Goal: Check status

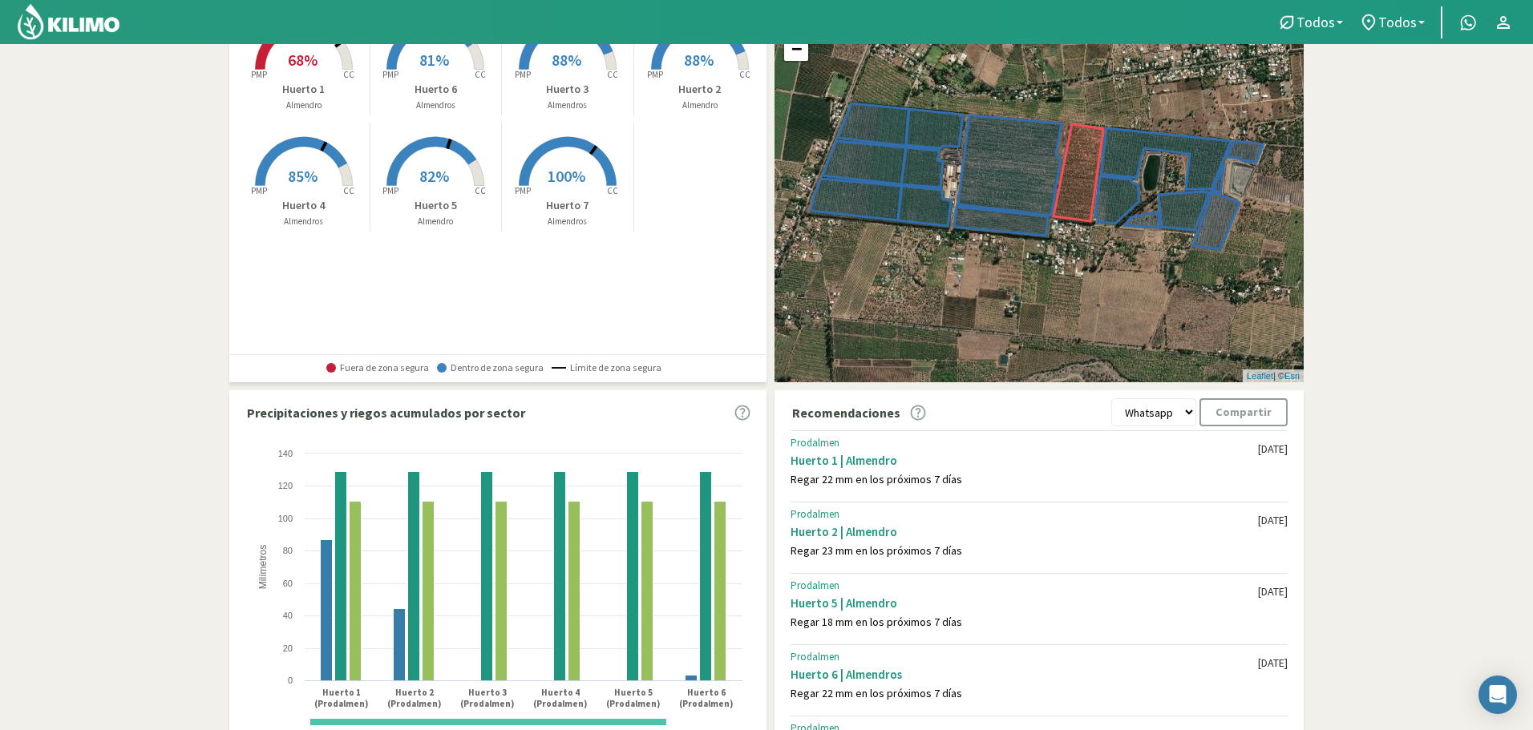
scroll to position [65, 0]
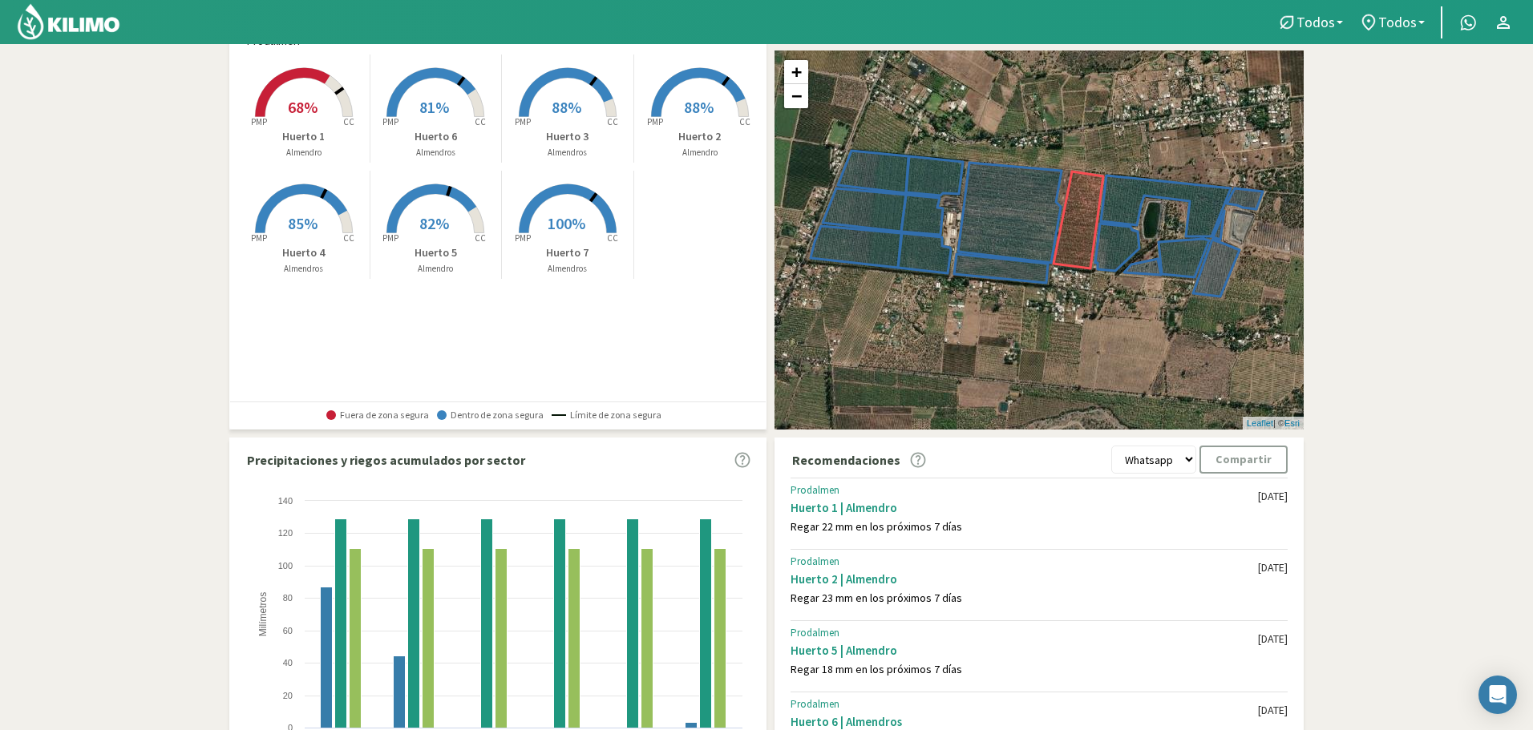
click at [324, 93] on rect at bounding box center [304, 119] width 128 height 128
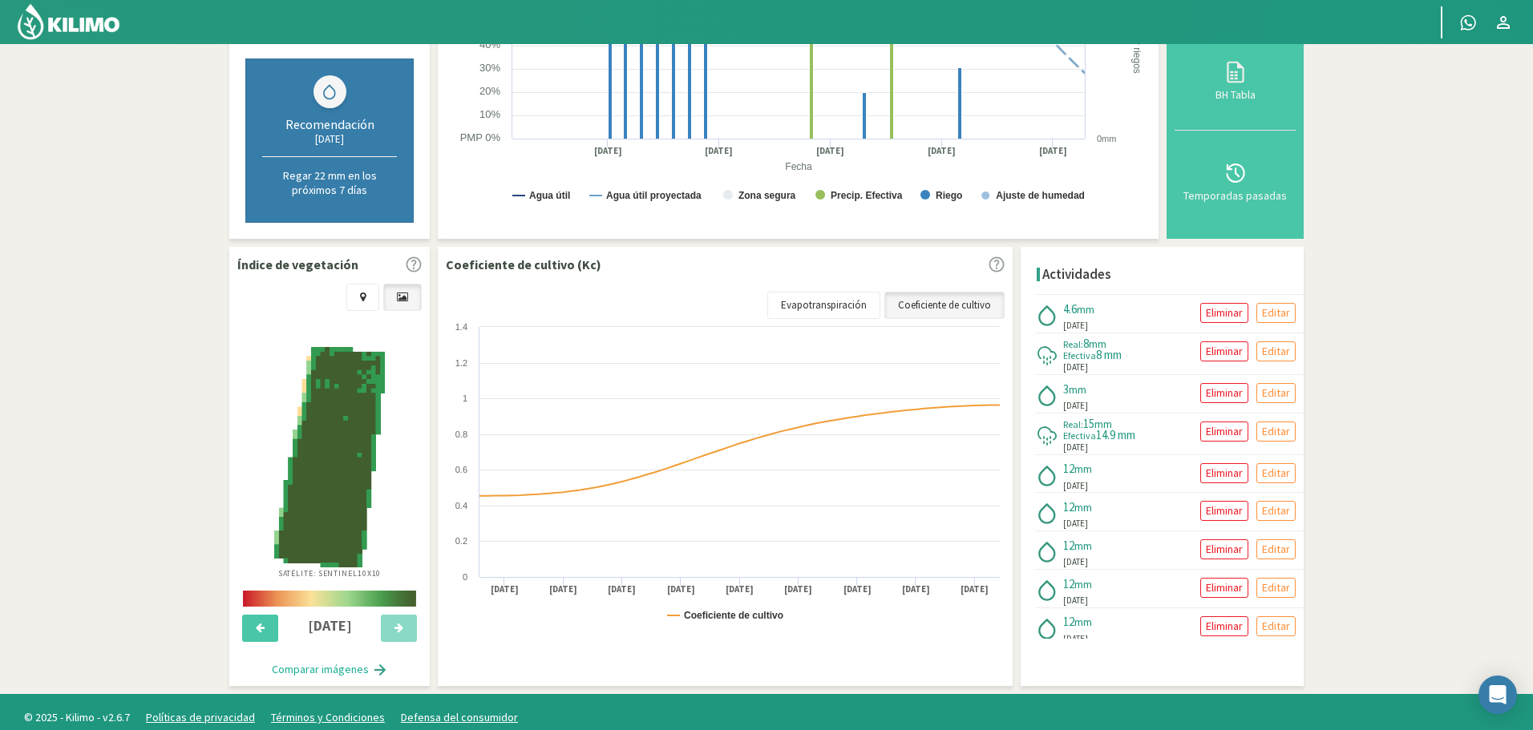
scroll to position [342, 0]
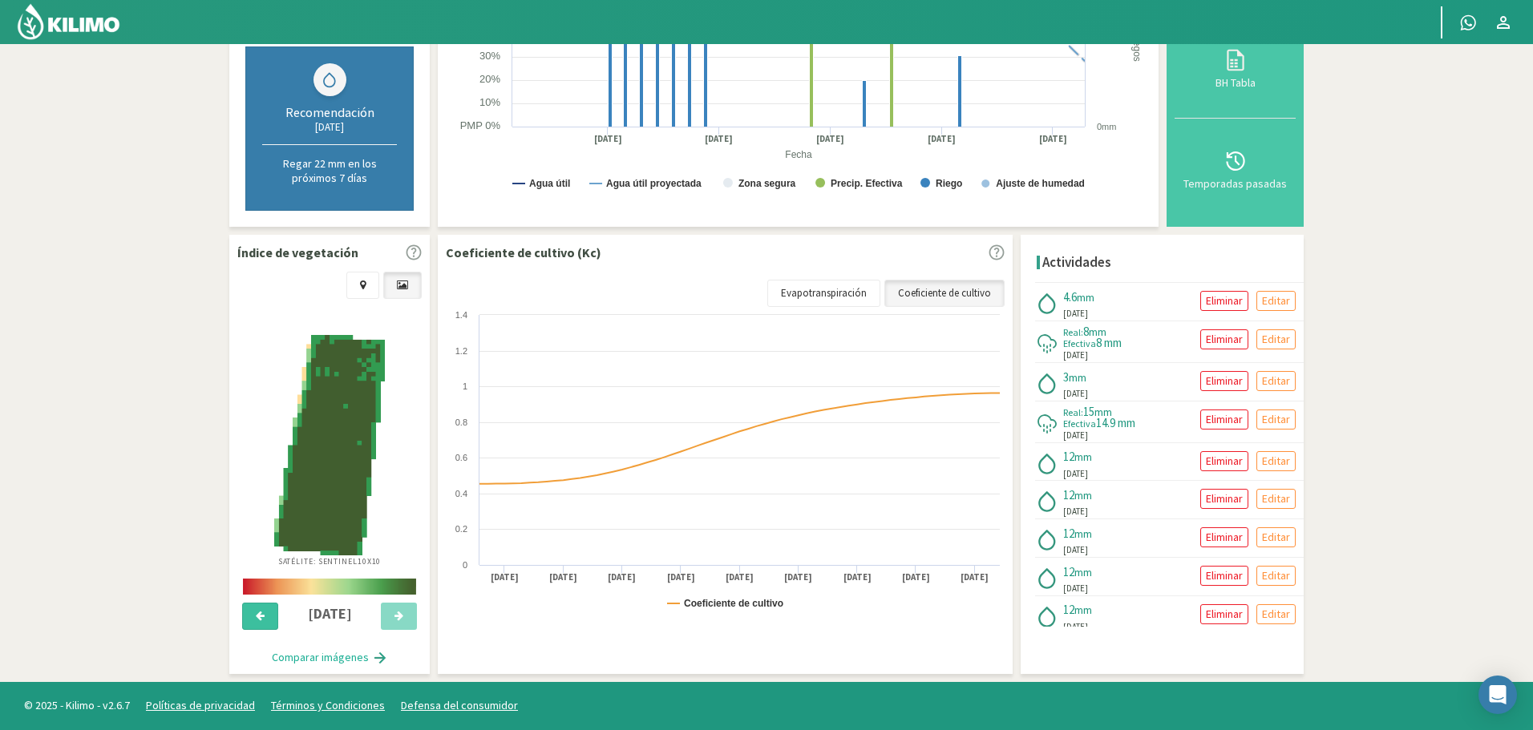
click at [252, 615] on button at bounding box center [260, 616] width 36 height 27
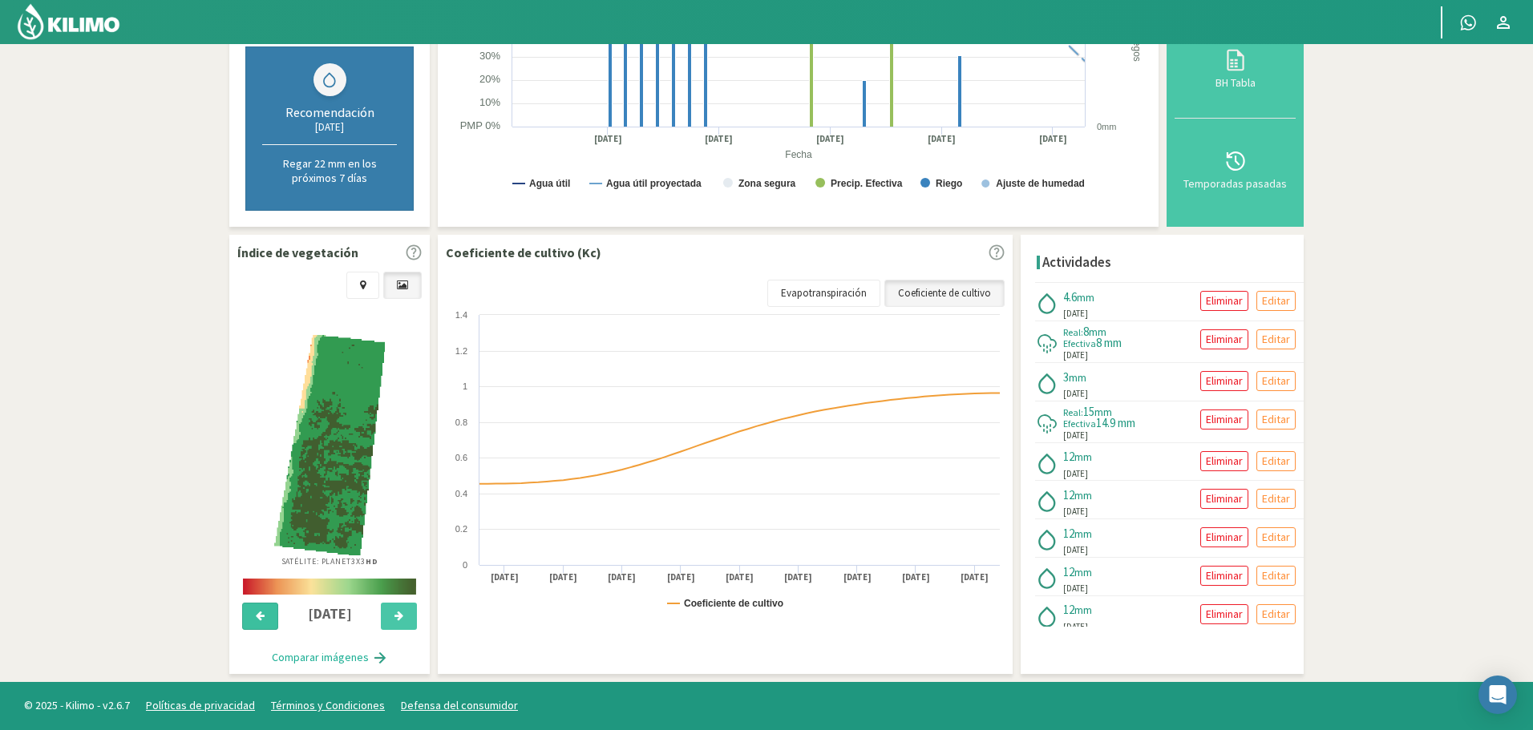
click at [252, 615] on button at bounding box center [260, 616] width 36 height 27
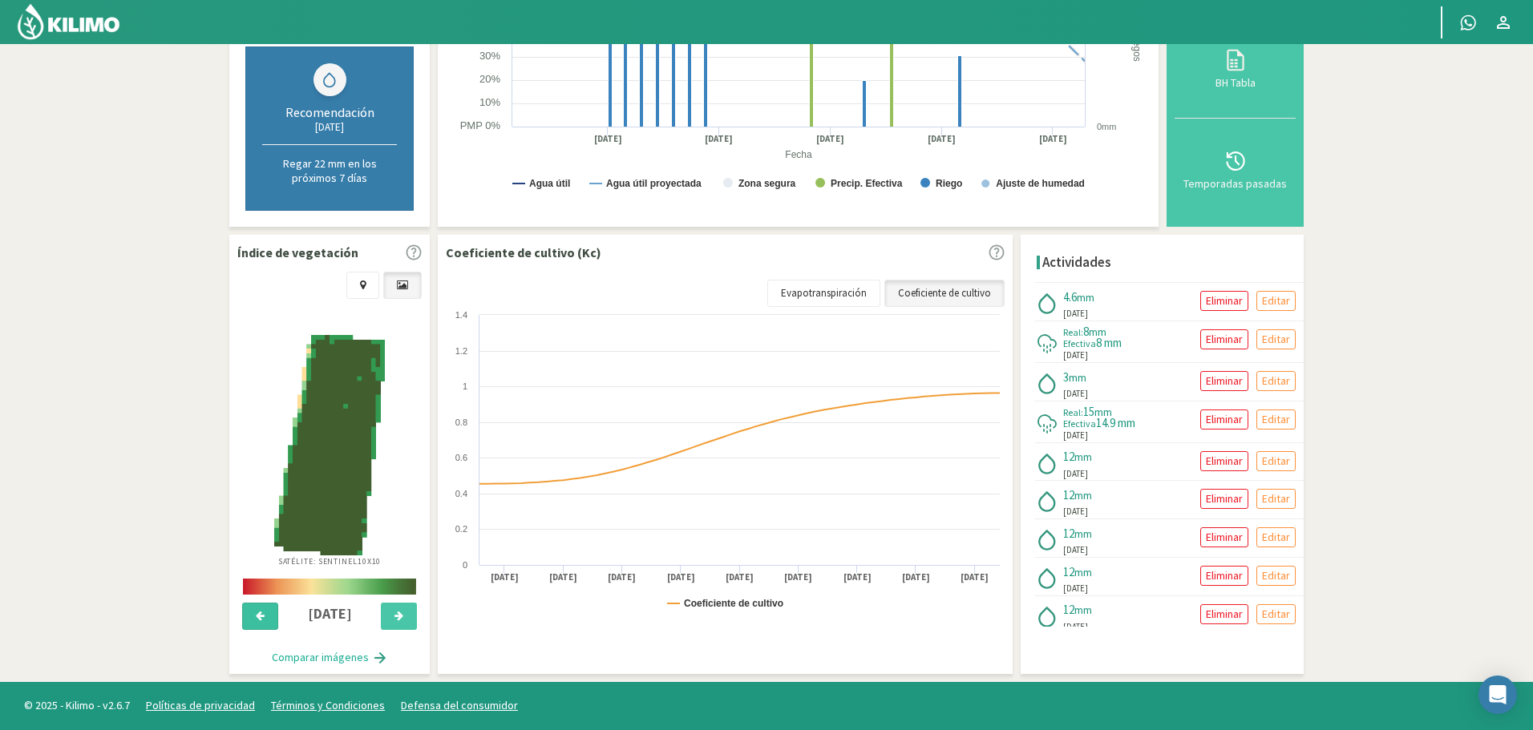
click at [252, 615] on button at bounding box center [260, 616] width 36 height 27
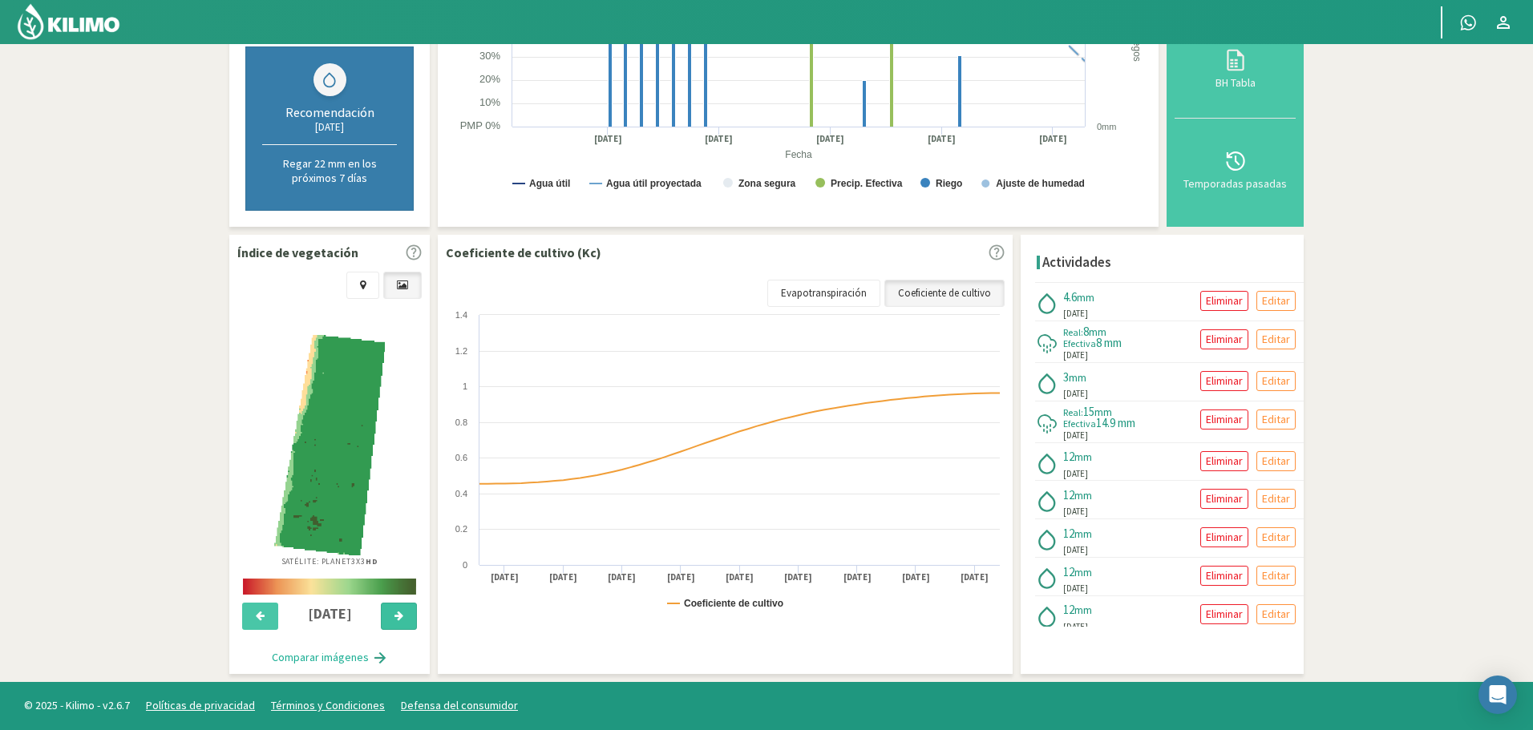
click at [397, 612] on icon at bounding box center [398, 616] width 9 height 10
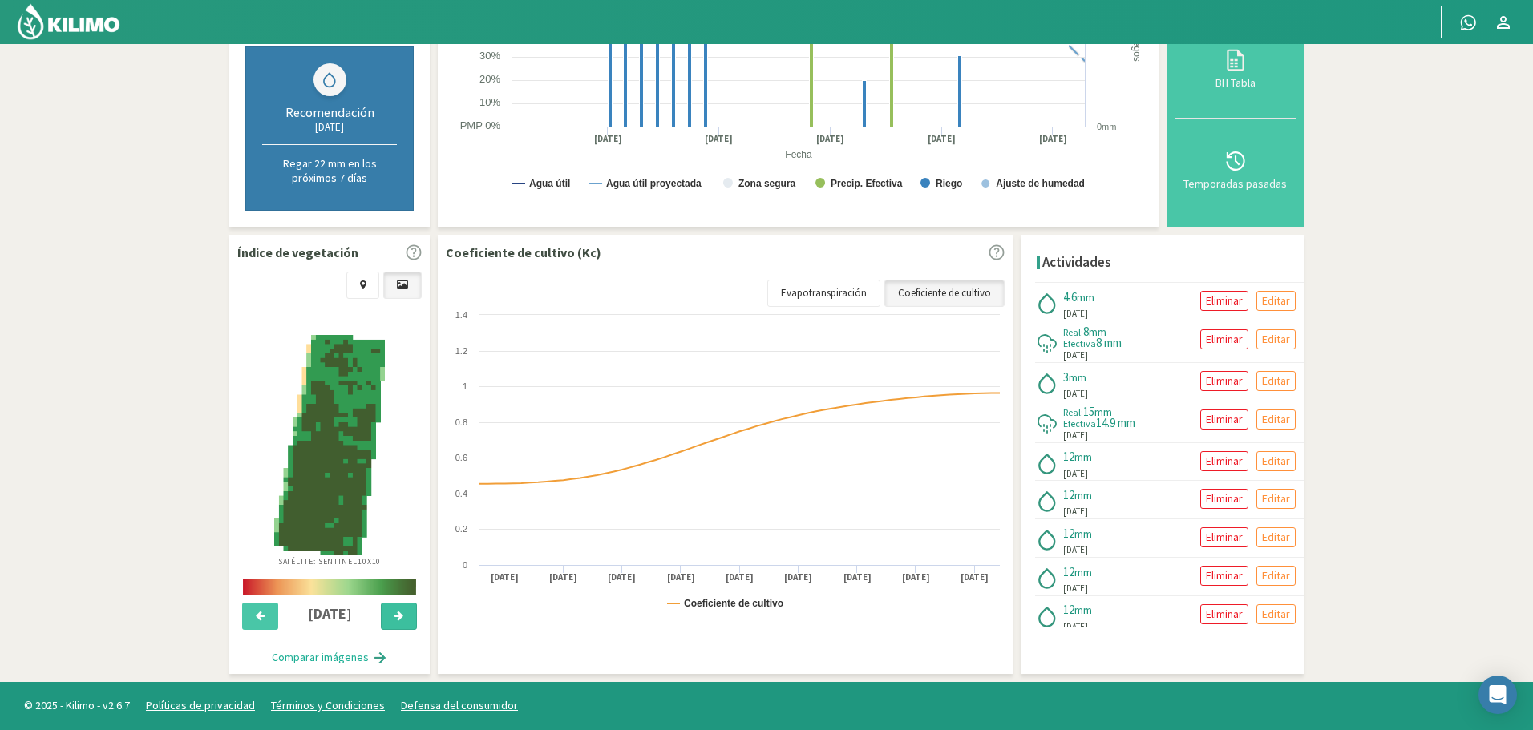
click at [397, 612] on icon at bounding box center [398, 616] width 9 height 10
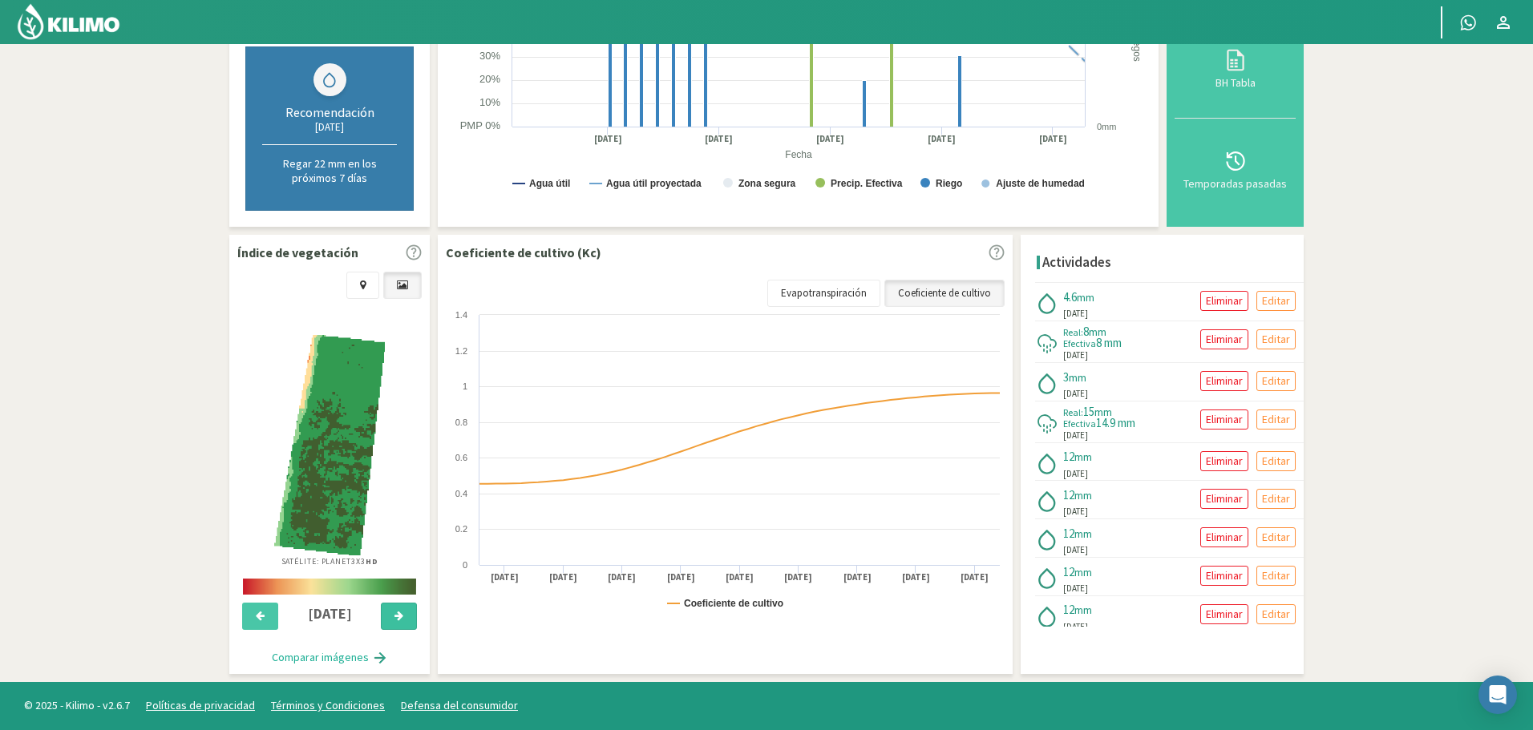
click at [397, 612] on icon at bounding box center [398, 616] width 9 height 10
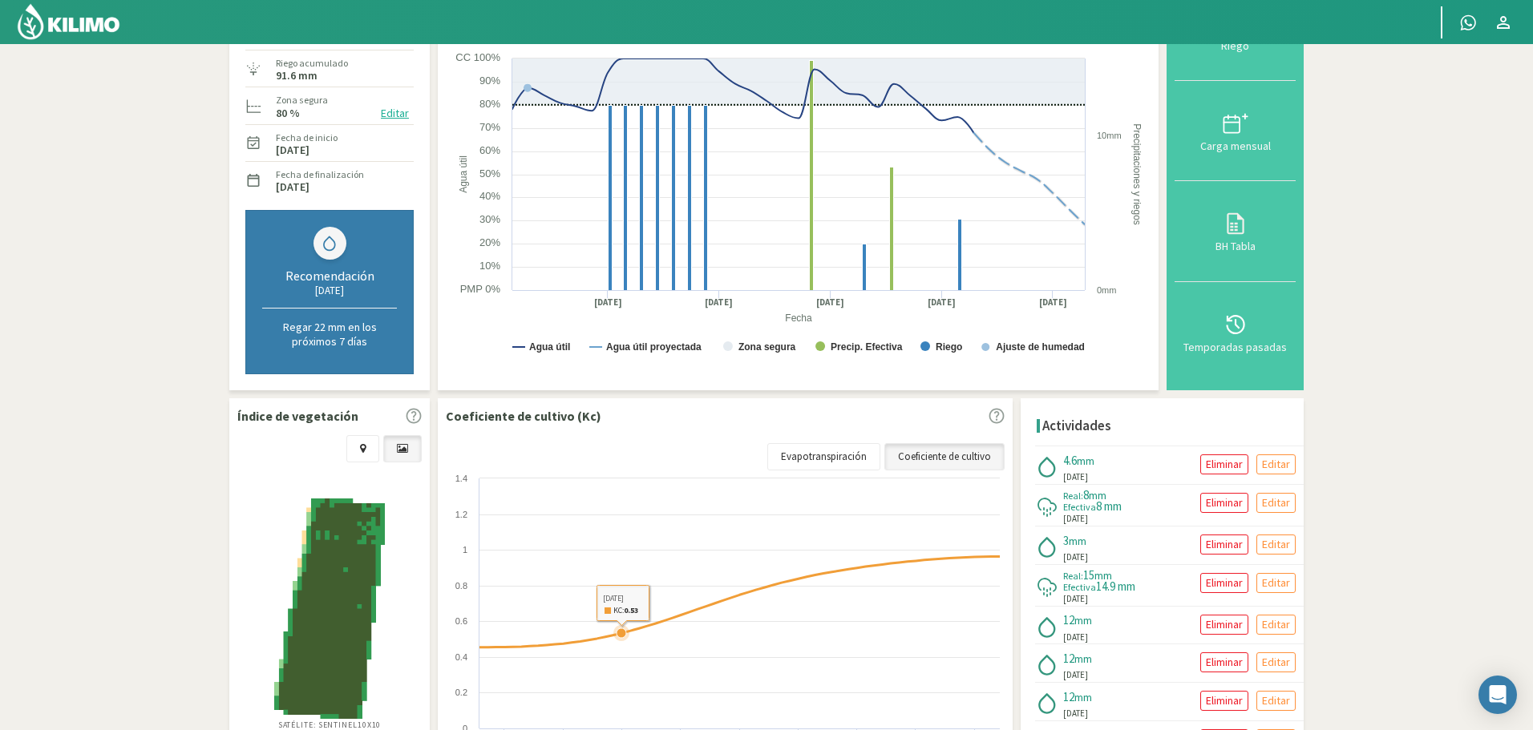
scroll to position [0, 0]
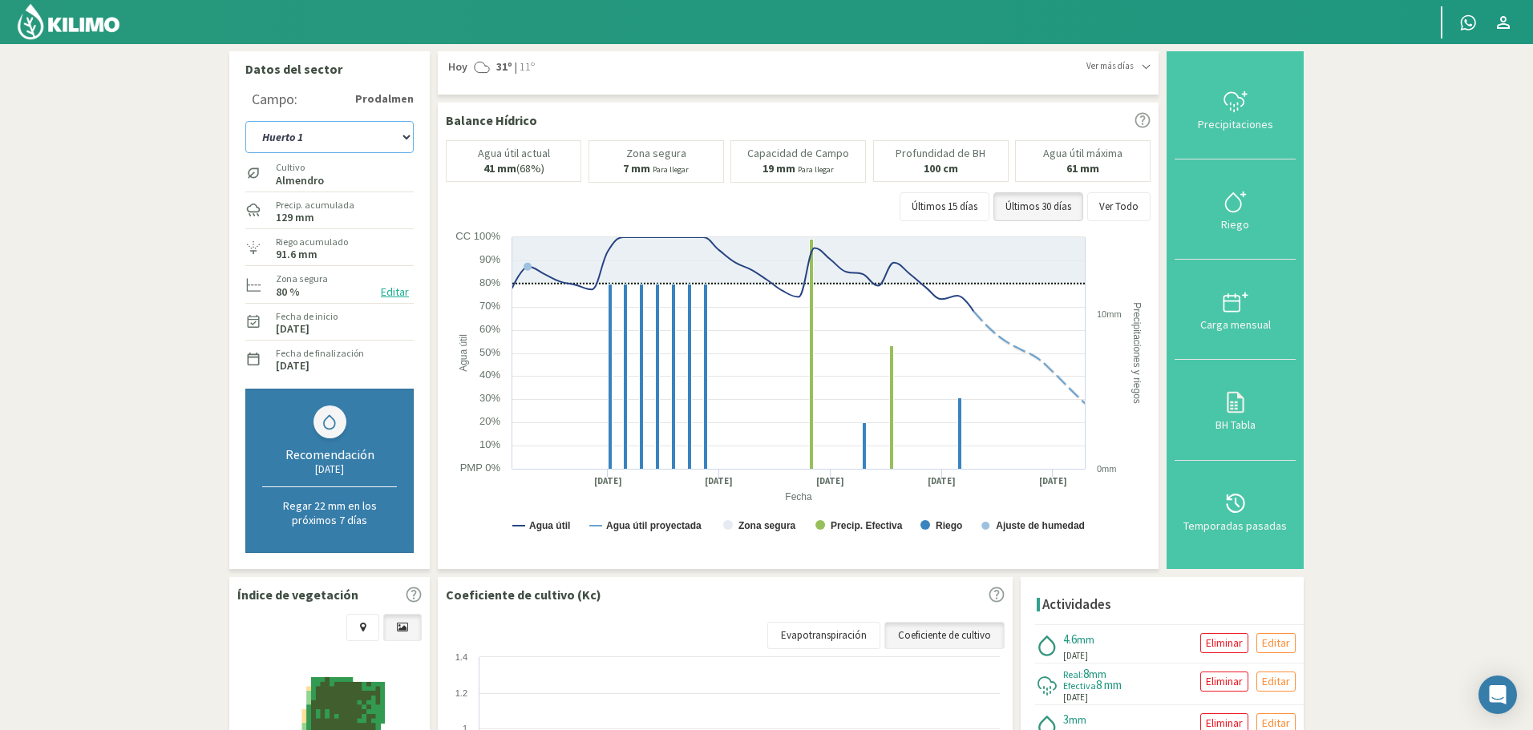
click at [403, 138] on select "Huerto 1 Huerto 2 Huerto 3 Huerto 4 Huerto 5 Huerto 6 Huerto 7" at bounding box center [329, 137] width 168 height 32
